Goal: Find specific page/section: Find specific page/section

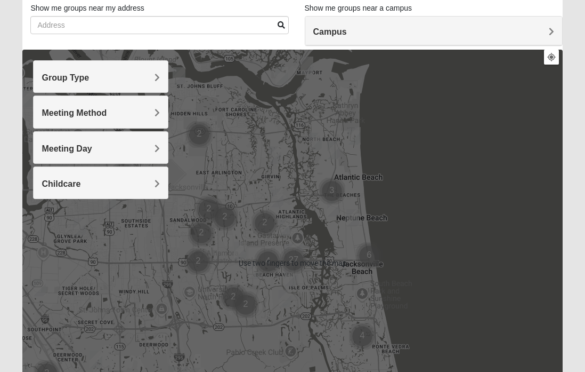
scroll to position [73, 0]
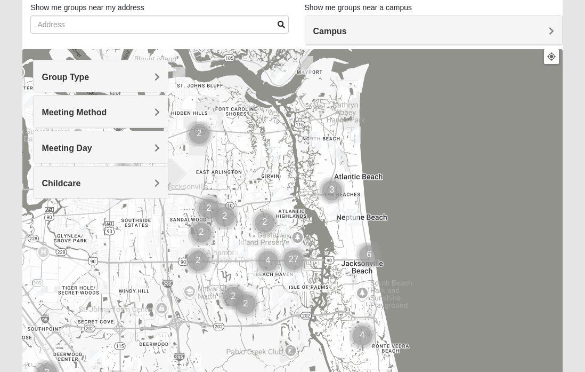
click at [84, 75] on span "Group Type" at bounding box center [65, 77] width 47 height 9
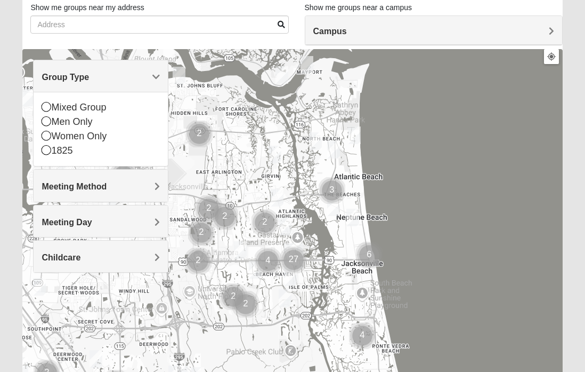
click at [49, 139] on icon at bounding box center [47, 136] width 10 height 10
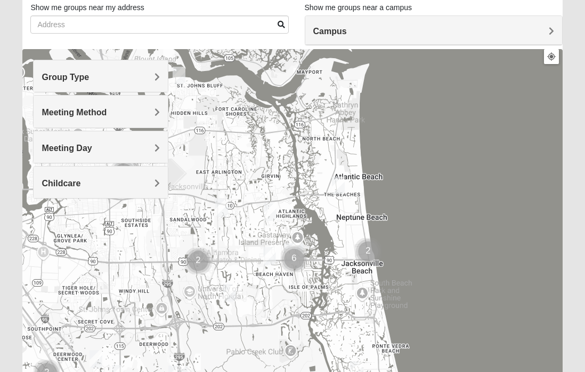
click at [90, 115] on span "Meeting Method" at bounding box center [74, 112] width 65 height 9
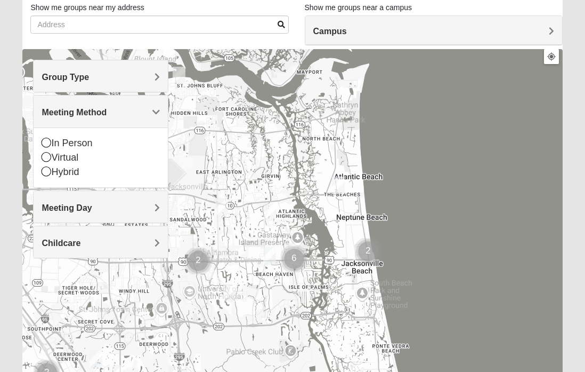
click at [46, 138] on icon at bounding box center [47, 143] width 10 height 10
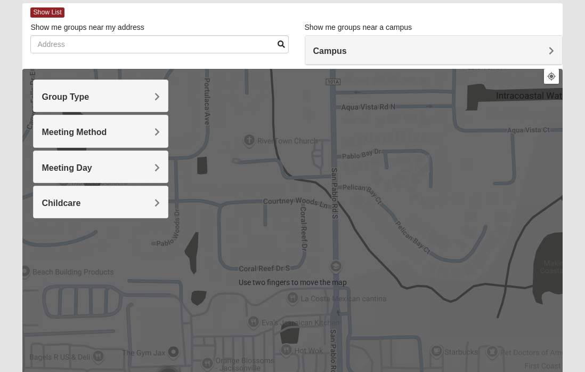
scroll to position [53, 0]
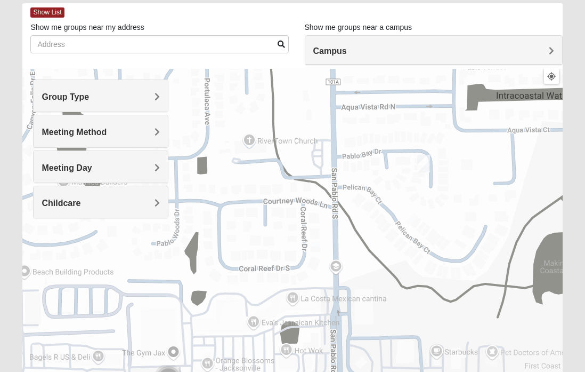
click at [347, 49] on span "Campus" at bounding box center [330, 50] width 34 height 9
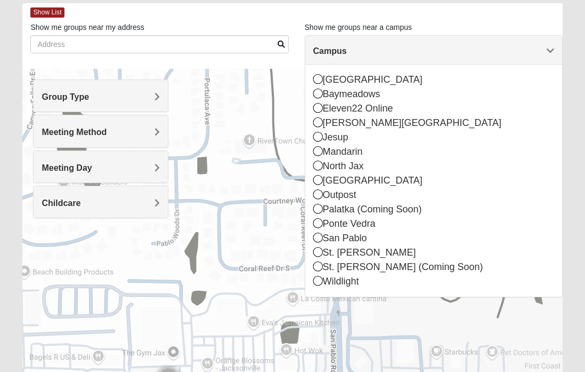
click at [319, 237] on icon at bounding box center [318, 237] width 10 height 10
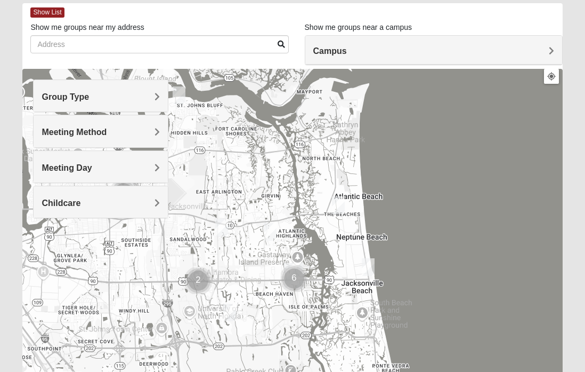
click at [71, 206] on span "Childcare" at bounding box center [61, 202] width 39 height 9
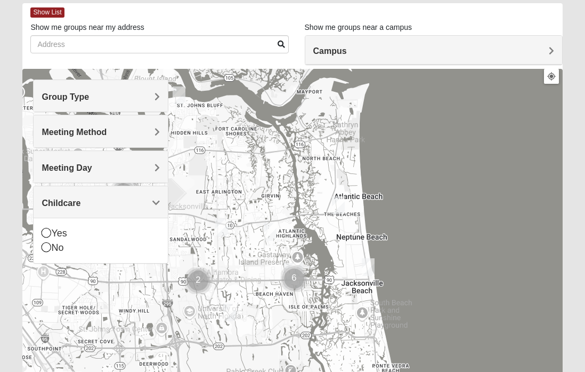
click at [50, 245] on icon at bounding box center [47, 247] width 10 height 10
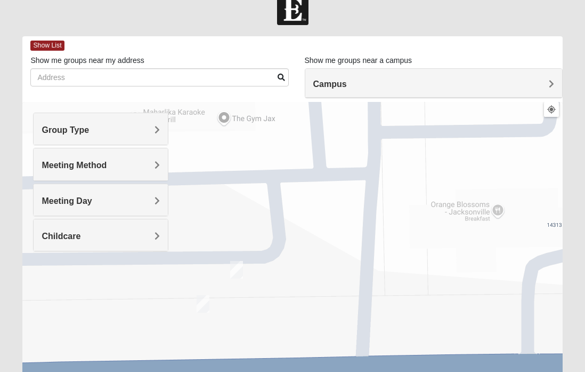
scroll to position [0, 0]
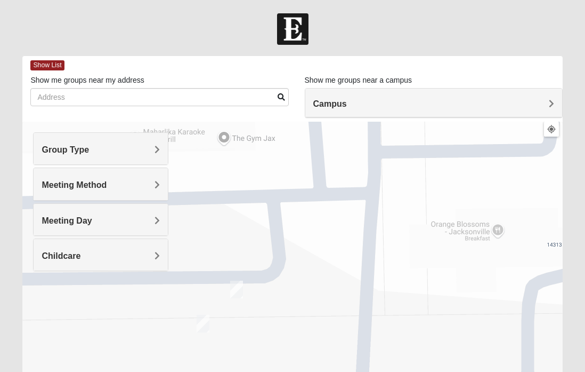
click at [545, 109] on div "Campus" at bounding box center [433, 102] width 257 height 29
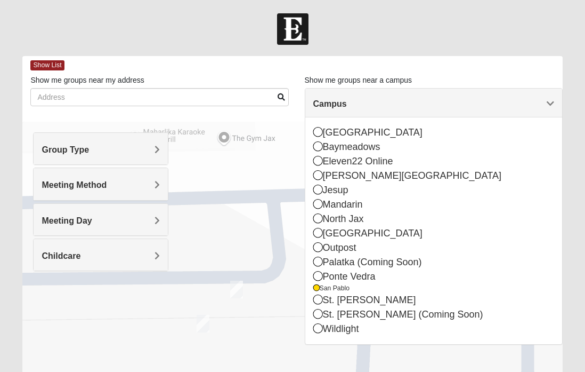
click at [315, 294] on icon at bounding box center [318, 299] width 10 height 10
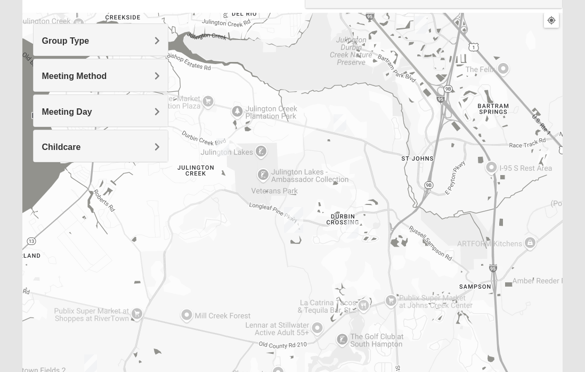
scroll to position [109, 0]
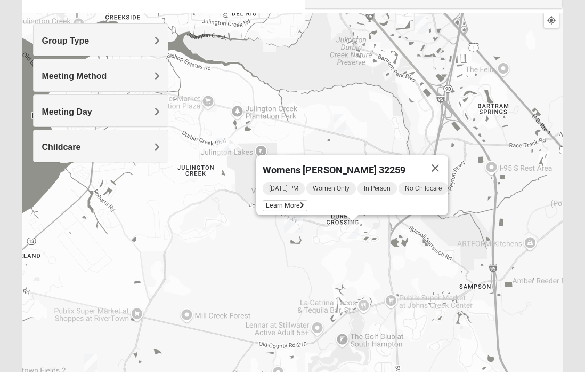
click at [448, 156] on button "Close" at bounding box center [436, 168] width 26 height 26
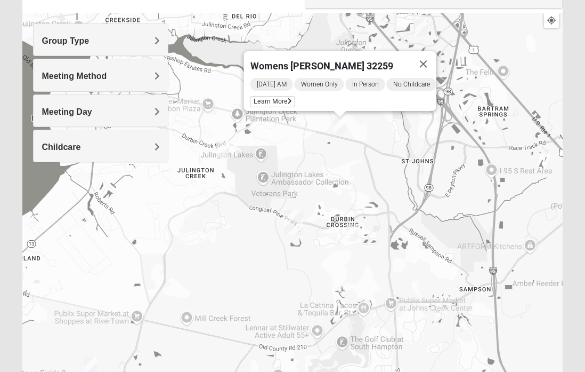
click at [428, 56] on button "Close" at bounding box center [424, 64] width 26 height 26
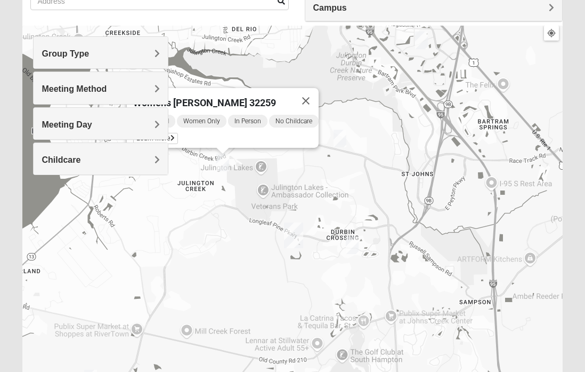
scroll to position [96, 0]
click at [313, 92] on button "Close" at bounding box center [306, 101] width 26 height 26
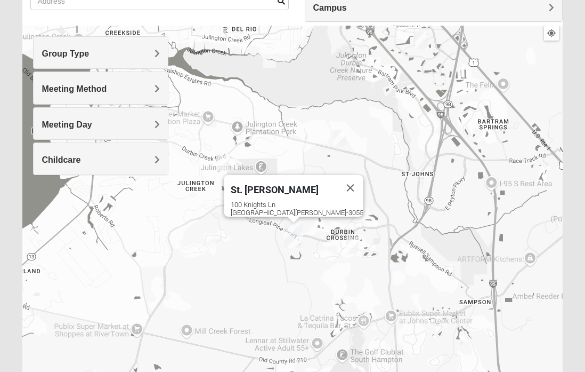
click at [338, 181] on button "Close" at bounding box center [351, 188] width 26 height 26
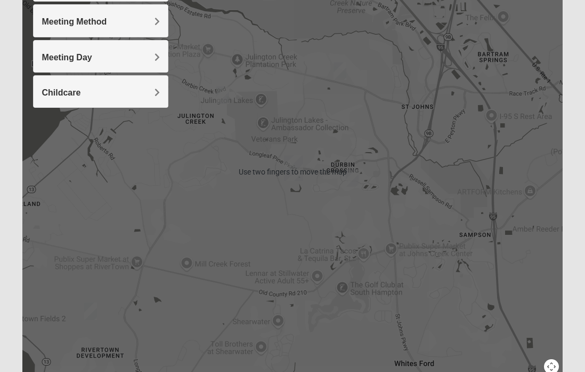
scroll to position [201, 0]
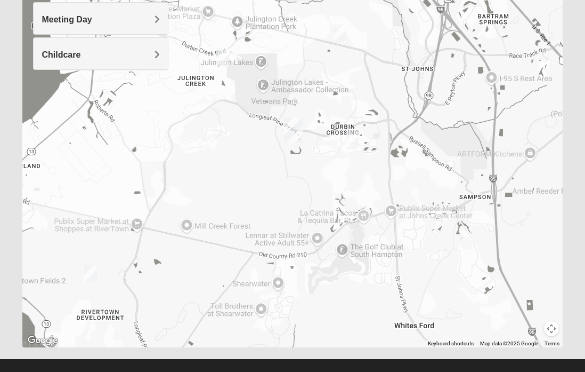
click at [558, 331] on button "Map camera controls" at bounding box center [551, 328] width 15 height 15
click at [535, 291] on button "Zoom in" at bounding box center [533, 291] width 15 height 15
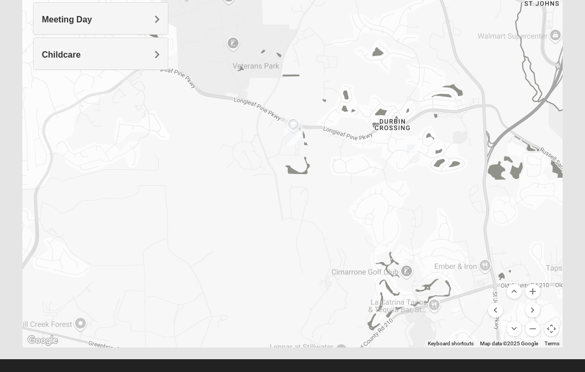
click at [534, 295] on button "Zoom in" at bounding box center [533, 291] width 15 height 15
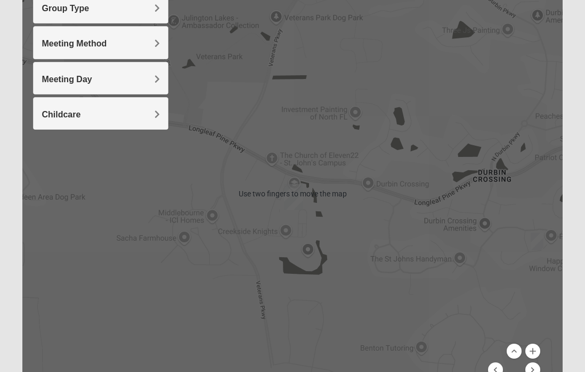
scroll to position [140, 0]
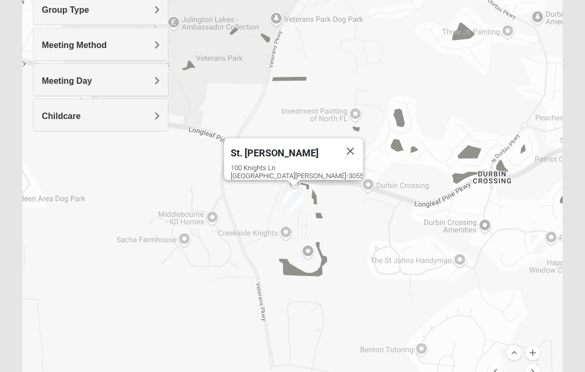
click at [338, 146] on button "Close" at bounding box center [351, 151] width 26 height 26
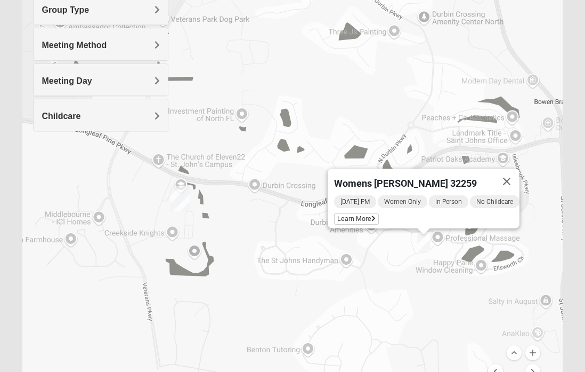
click at [520, 175] on button "Close" at bounding box center [507, 181] width 26 height 26
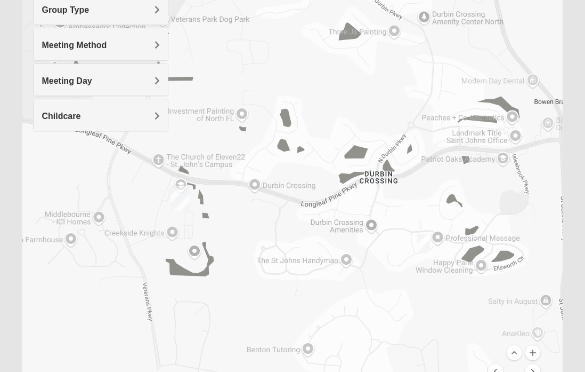
click at [131, 82] on h4 "Meeting Day" at bounding box center [101, 81] width 118 height 10
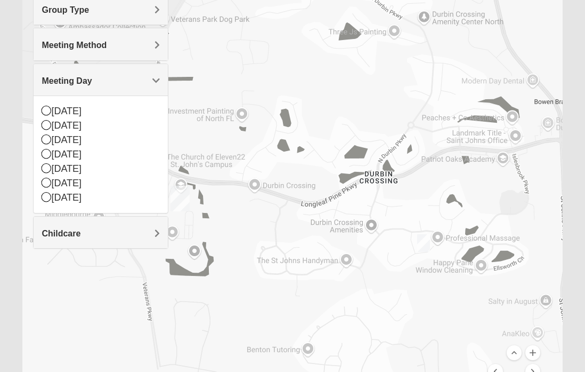
click at [51, 181] on icon at bounding box center [47, 183] width 10 height 10
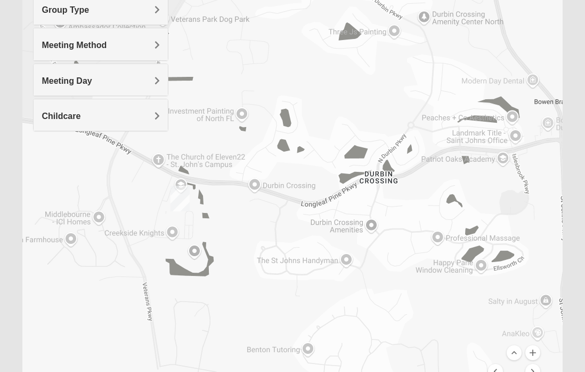
scroll to position [139, 0]
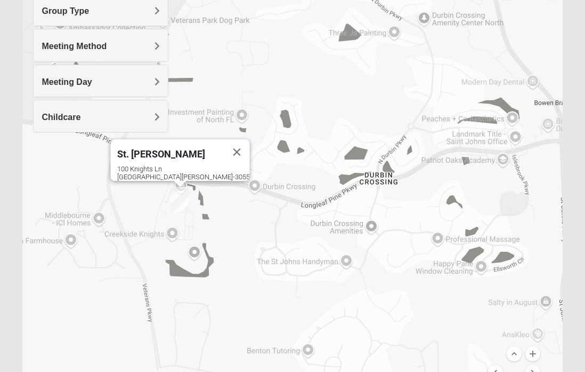
click at [255, 112] on div "St. [PERSON_NAME] [STREET_ADDRESS][PERSON_NAME]" at bounding box center [292, 196] width 540 height 426
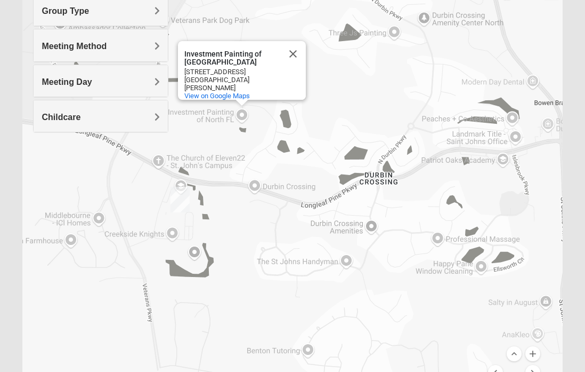
click at [147, 164] on div "Investment Painting of North FL Investment Painting of [GEOGRAPHIC_DATA] [STREE…" at bounding box center [292, 196] width 540 height 426
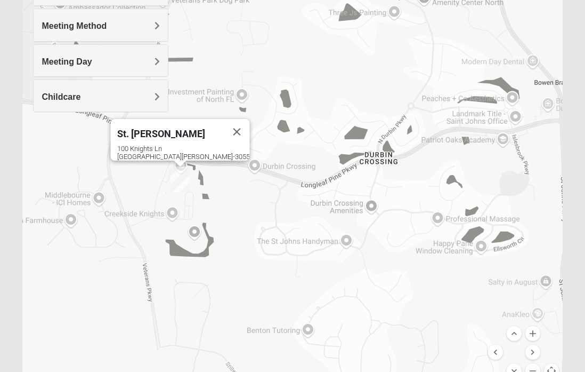
scroll to position [158, 0]
